Goal: Task Accomplishment & Management: Manage account settings

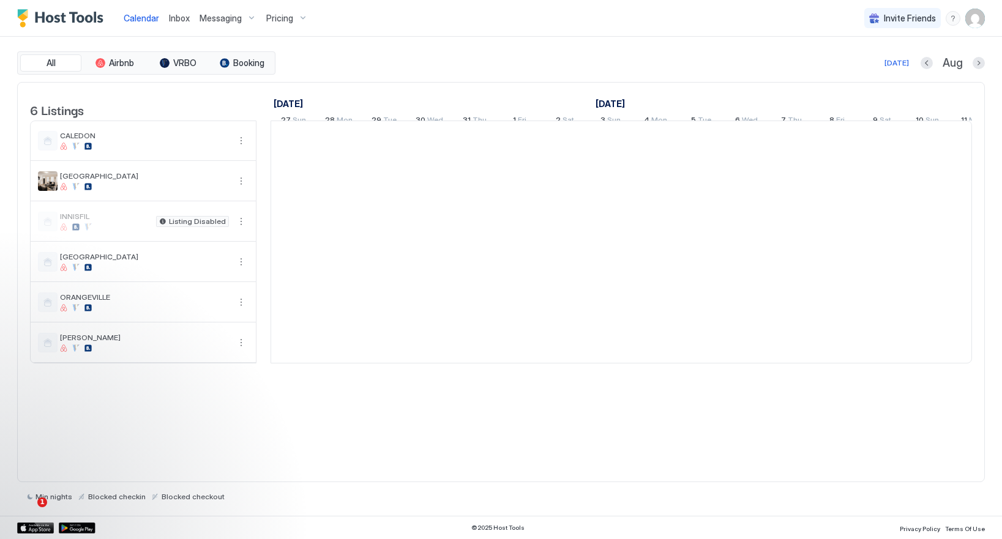
scroll to position [0, 680]
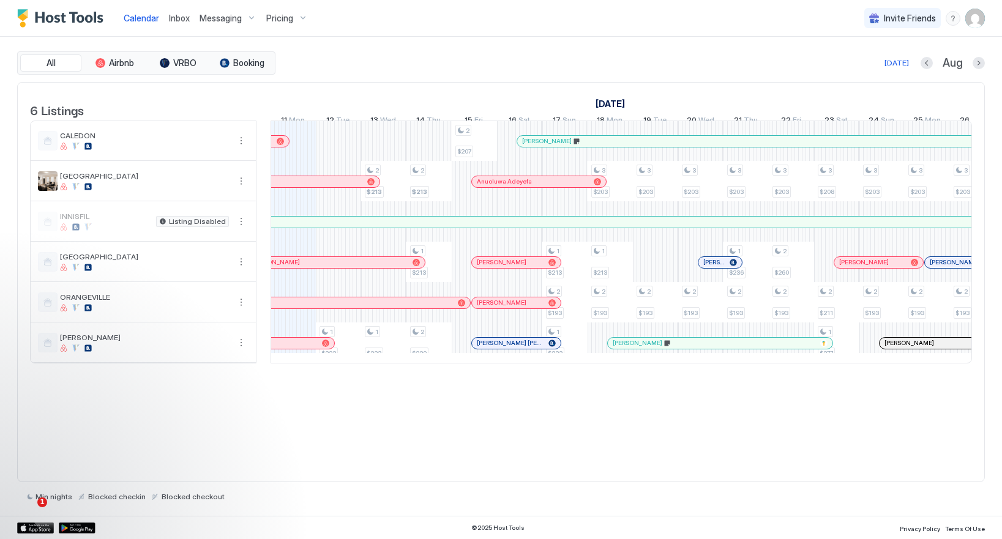
click at [537, 187] on div at bounding box center [537, 182] width 10 height 10
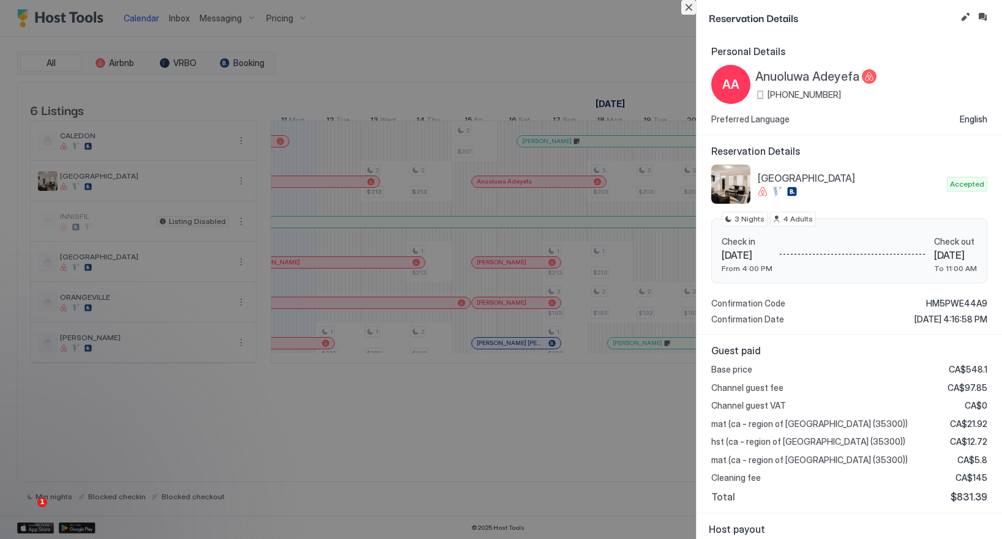
click at [690, 7] on button "Close" at bounding box center [688, 7] width 15 height 15
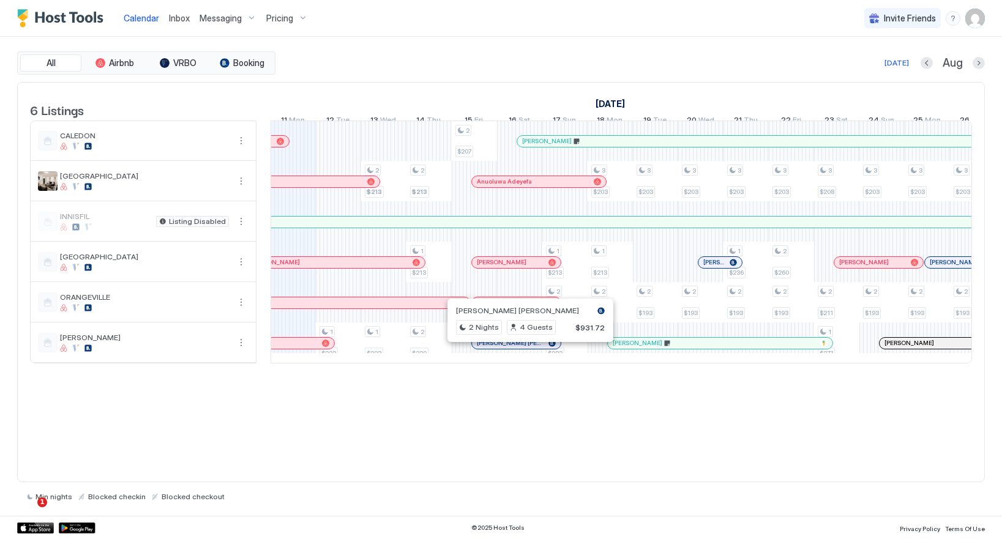
click at [525, 348] on div at bounding box center [525, 343] width 10 height 10
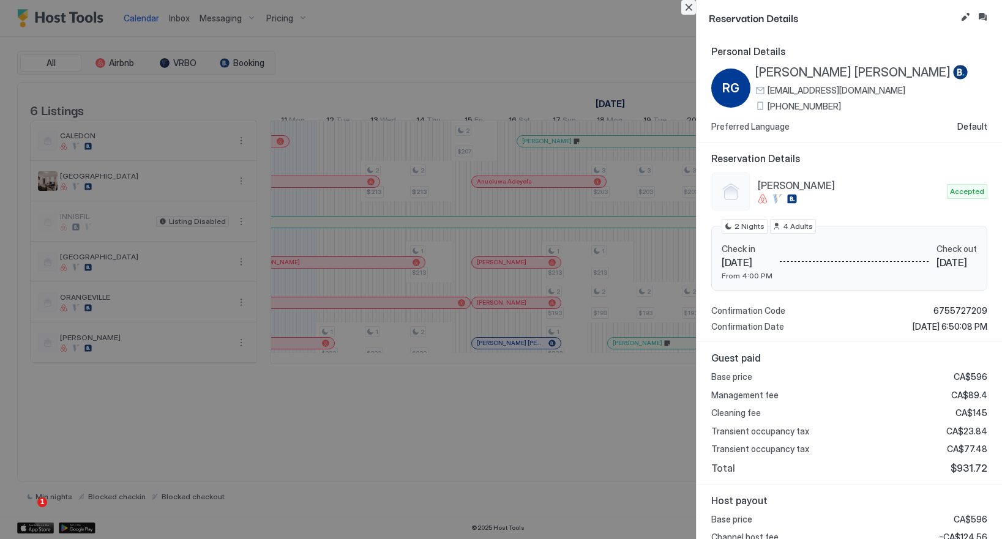
click at [693, 4] on button "Close" at bounding box center [688, 7] width 15 height 15
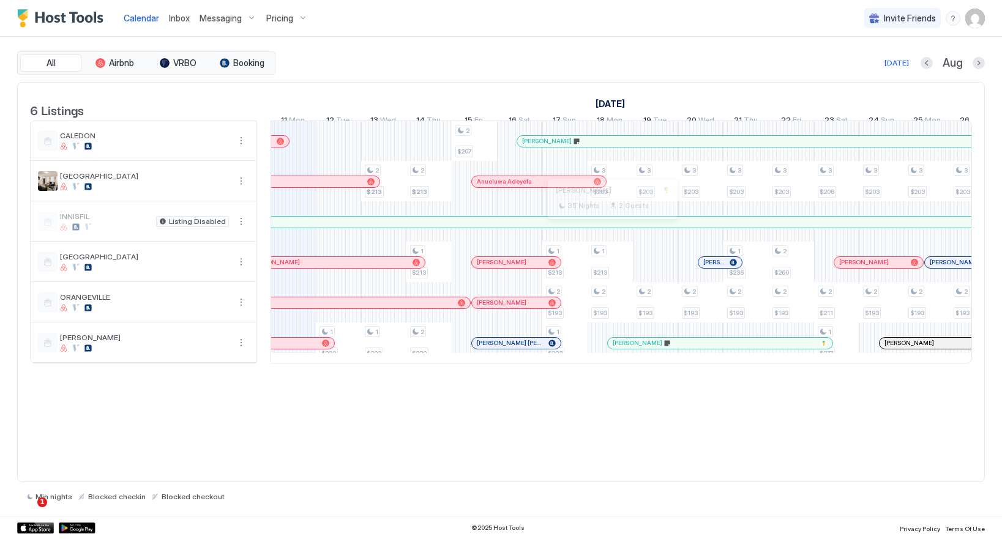
click at [609, 227] on div at bounding box center [609, 222] width 10 height 10
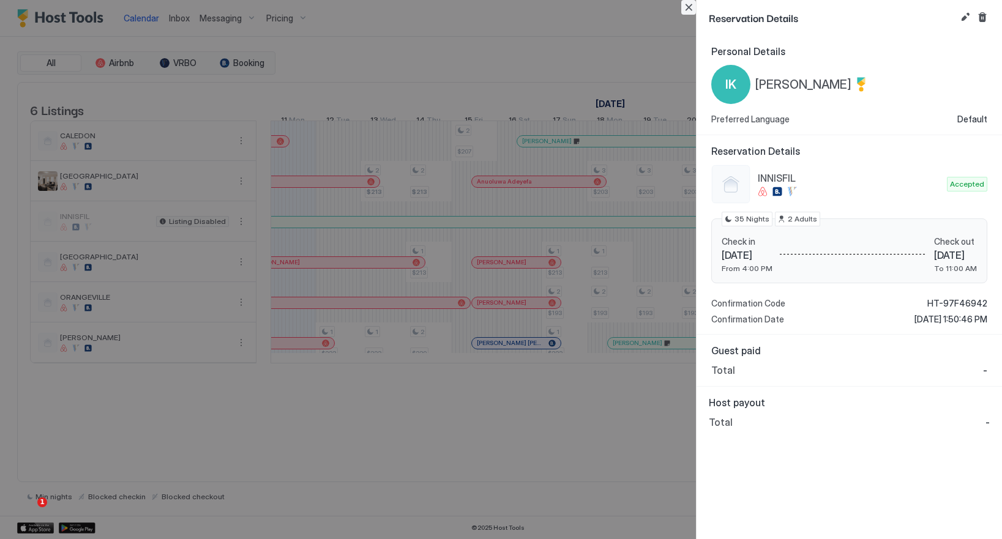
click at [685, 4] on button "Close" at bounding box center [688, 7] width 15 height 15
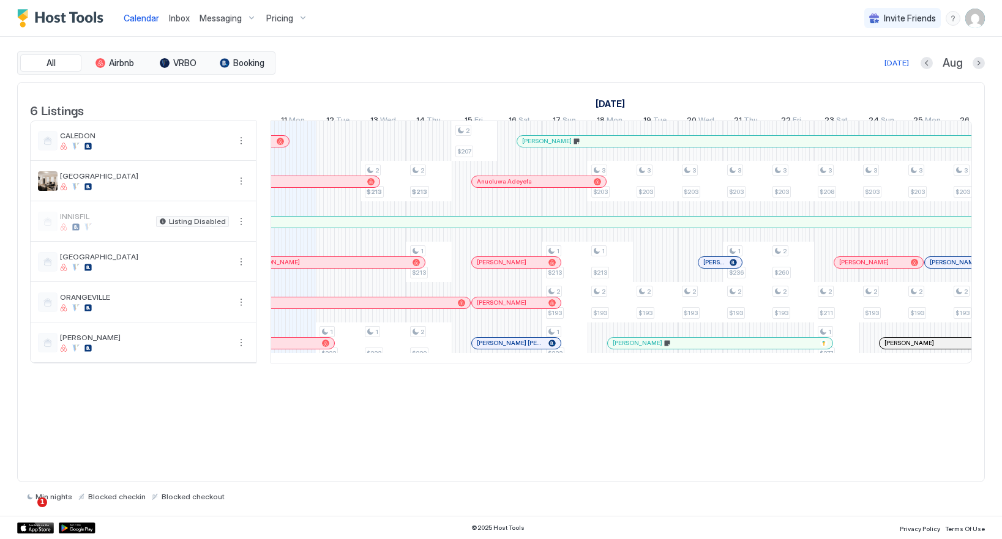
click at [576, 187] on div at bounding box center [576, 182] width 10 height 10
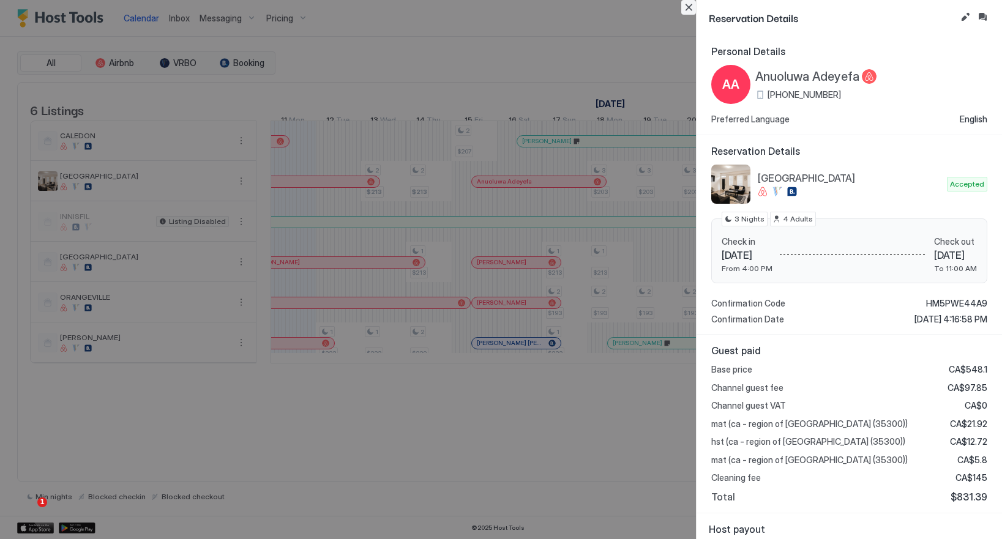
click at [691, 8] on button "Close" at bounding box center [688, 7] width 15 height 15
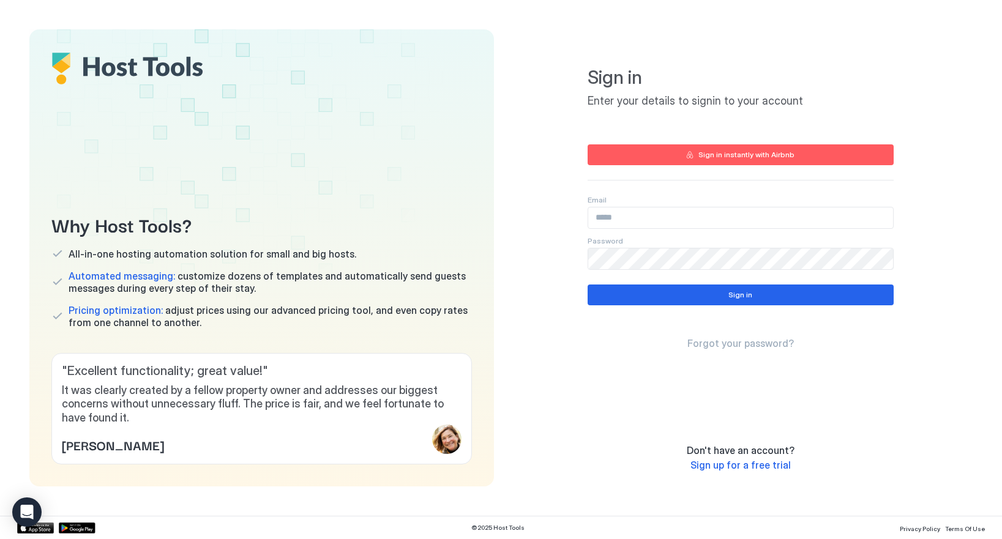
click at [622, 217] on input "Input Field" at bounding box center [740, 217] width 305 height 21
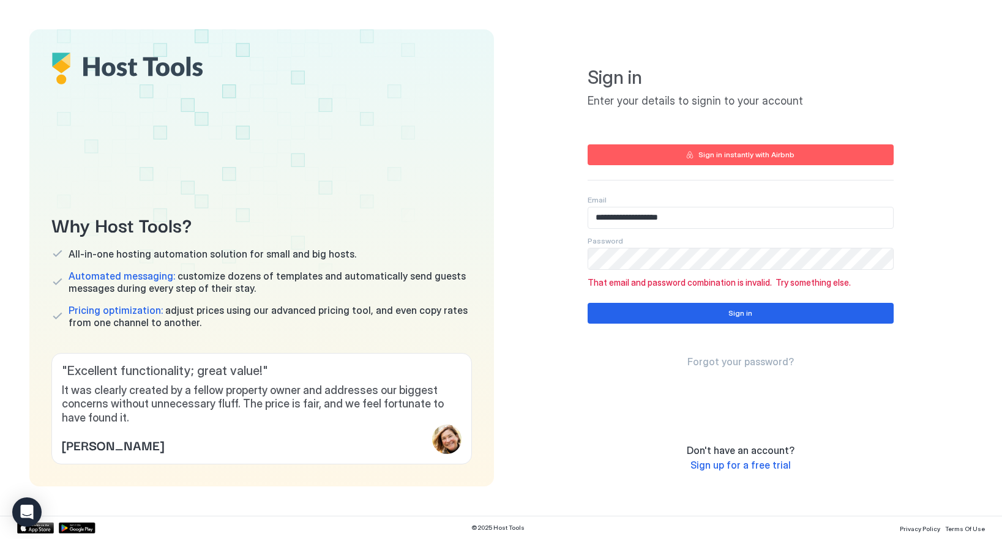
click at [628, 219] on input "**********" at bounding box center [740, 217] width 305 height 21
paste input "Input Field"
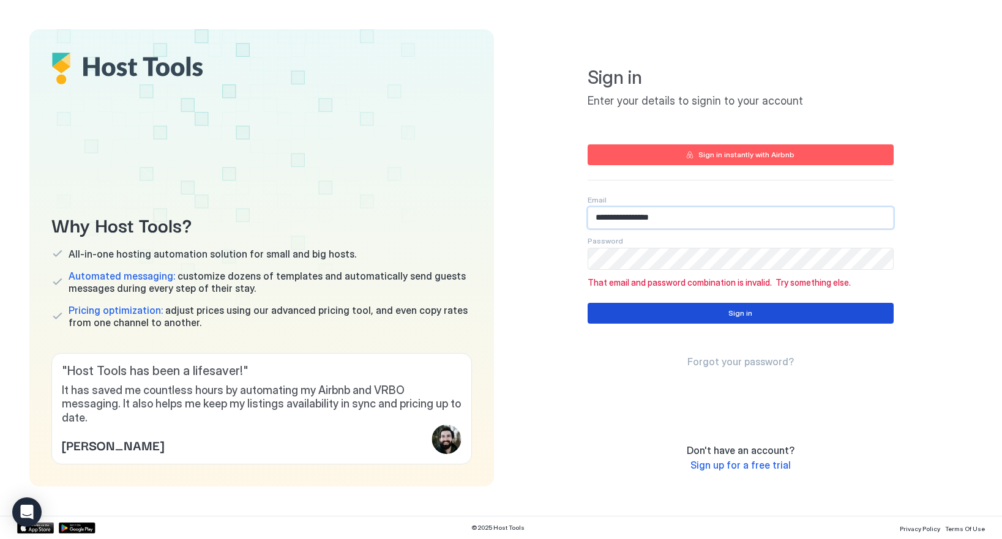
type input "**********"
click at [663, 313] on button "Sign in" at bounding box center [740, 313] width 306 height 21
